Goal: Navigation & Orientation: Find specific page/section

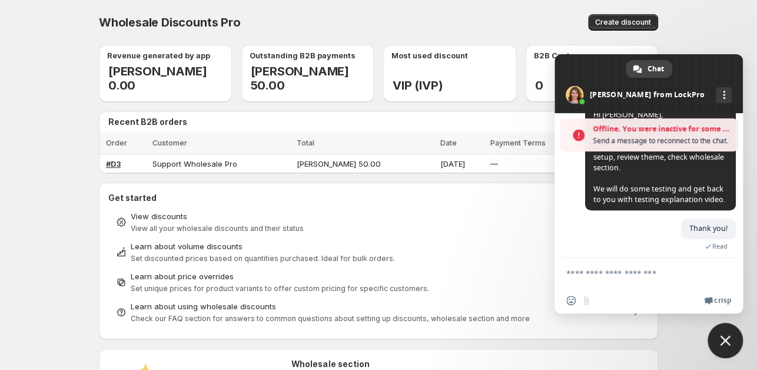
scroll to position [302, 0]
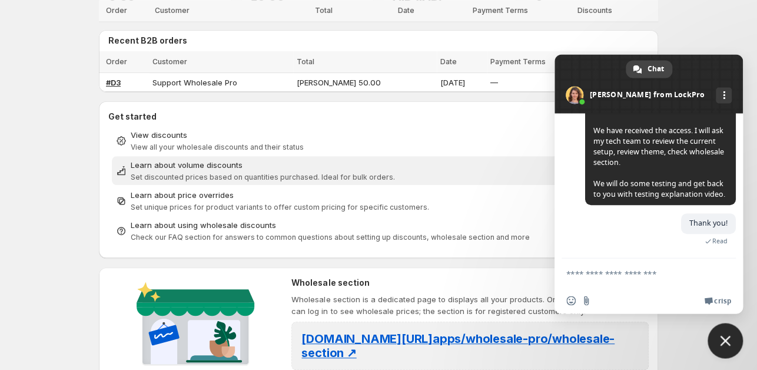
scroll to position [186, 0]
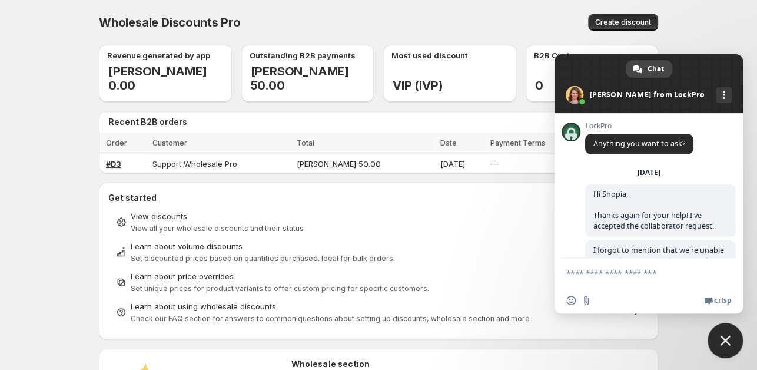
scroll to position [300, 0]
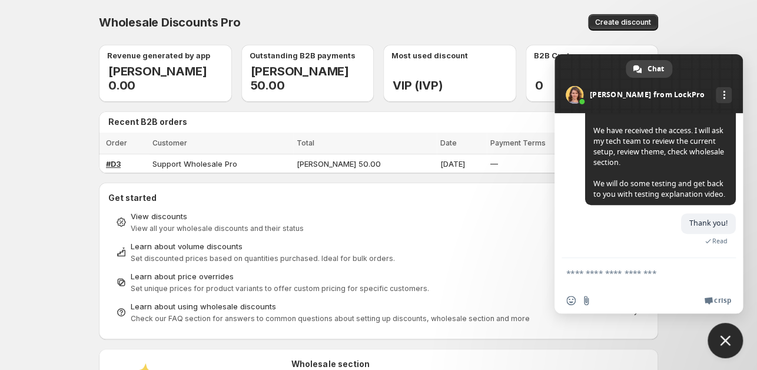
scroll to position [302, 0]
click at [46, 86] on body "Home Discounts B2B Registration Forms Net Terms Account Receivables Manual orde…" at bounding box center [378, 185] width 757 height 370
click at [38, 49] on body "Home Discounts B2B Registration Forms Net Terms Account Receivables Manual orde…" at bounding box center [378, 185] width 757 height 370
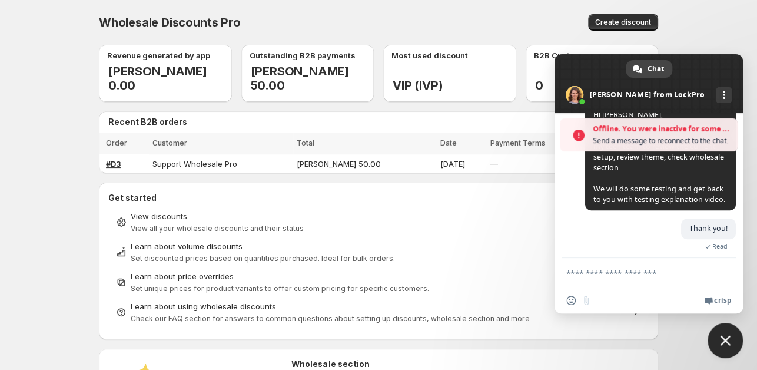
scroll to position [340, 0]
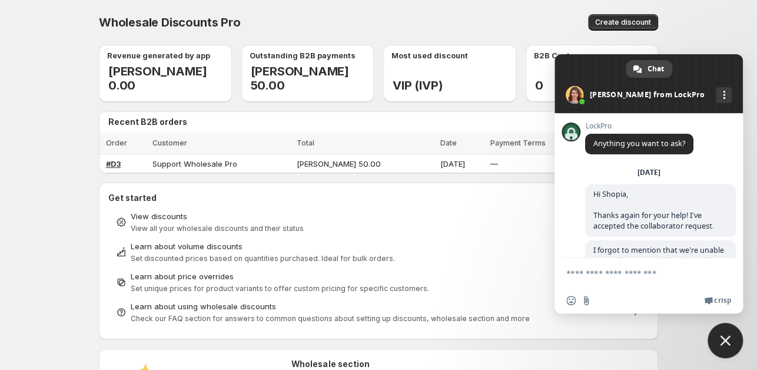
scroll to position [300, 0]
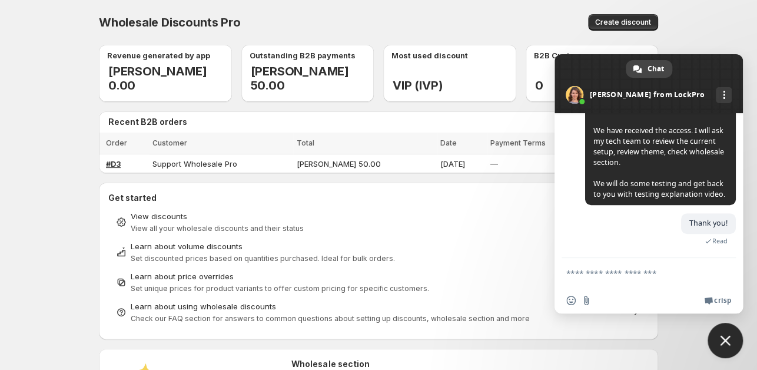
click at [21, 67] on body "Home Discounts B2B Registration Forms Net Terms Account Receivables Manual orde…" at bounding box center [378, 185] width 757 height 370
